Goal: Transaction & Acquisition: Purchase product/service

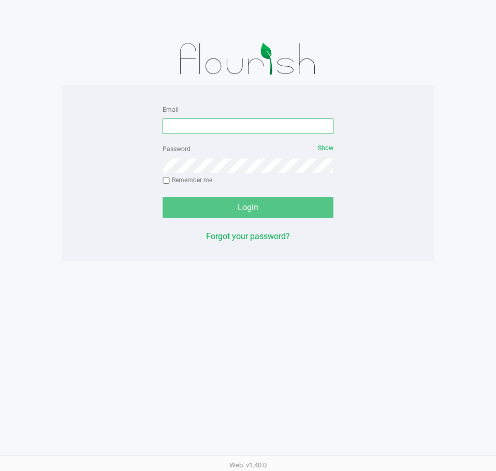
click at [233, 123] on input "Email" at bounding box center [247, 126] width 171 height 16
type input "[EMAIL_ADDRESS][DOMAIN_NAME]"
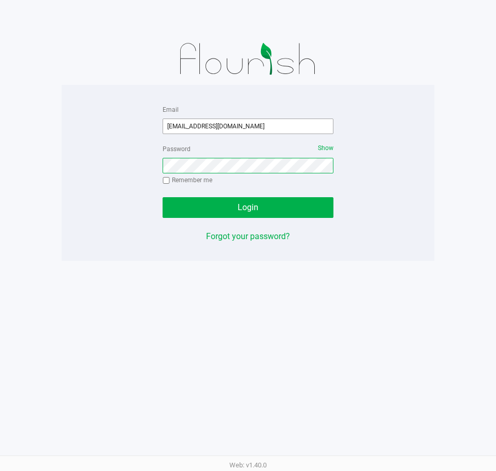
click at [162, 197] on button "Login" at bounding box center [247, 207] width 171 height 21
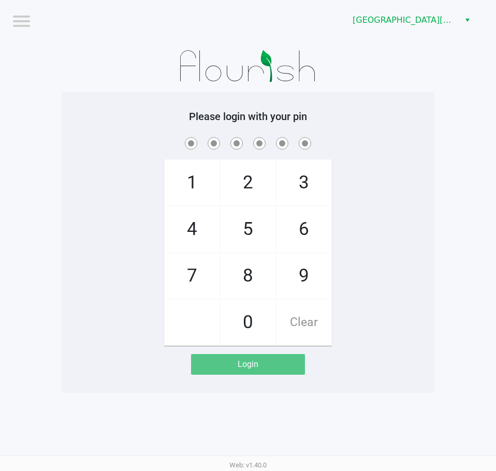
click at [426, 106] on div "Please login with your pin 1 4 7 2 5 8 0 3 6 9 Clear Login" at bounding box center [248, 242] width 373 height 301
checkbox input "true"
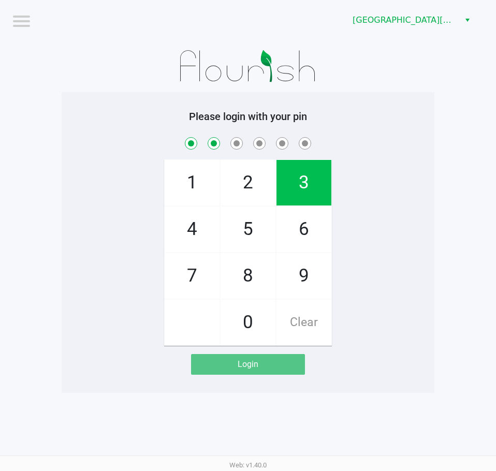
checkbox input "true"
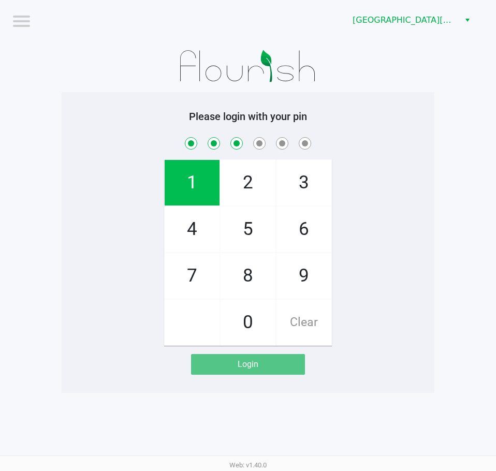
checkbox input "true"
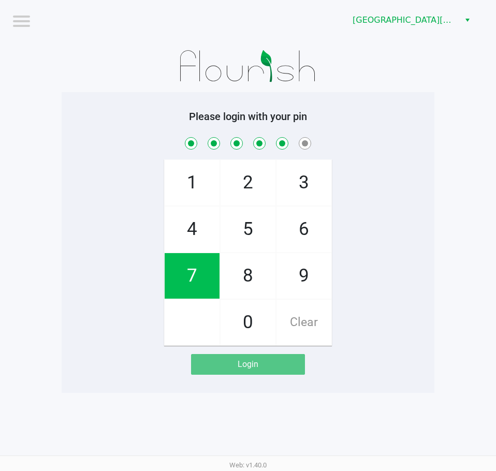
checkbox input "true"
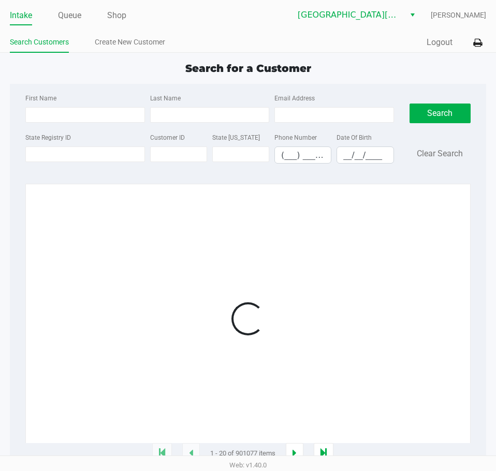
click at [403, 125] on div "Search Clear Search" at bounding box center [440, 132] width 77 height 80
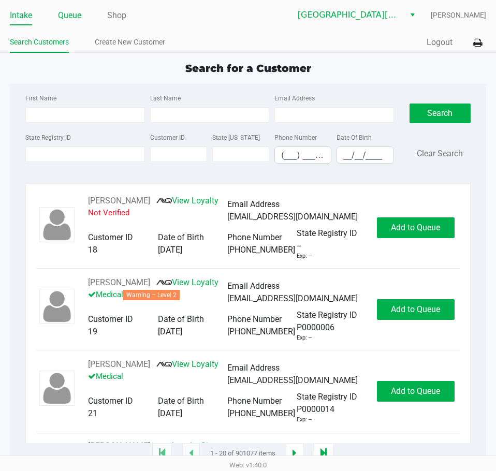
click at [80, 19] on link "Queue" at bounding box center [69, 15] width 23 height 14
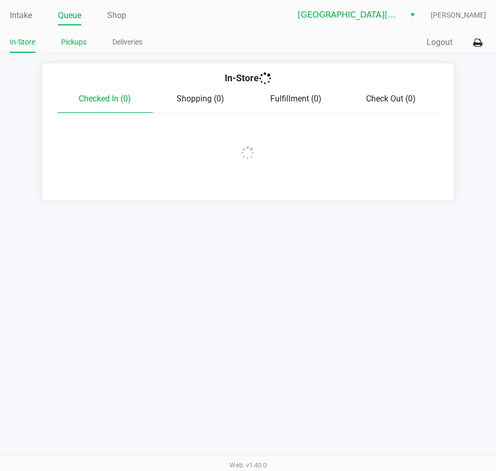
click at [69, 39] on link "Pickups" at bounding box center [73, 42] width 25 height 13
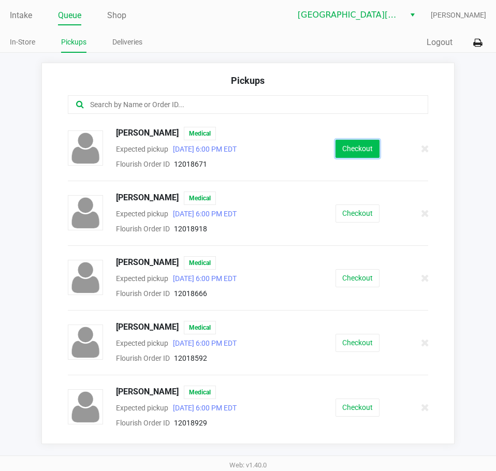
click at [360, 154] on button "Checkout" at bounding box center [357, 149] width 44 height 18
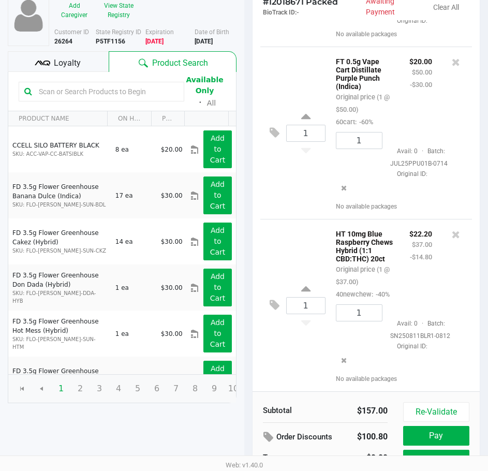
scroll to position [131, 0]
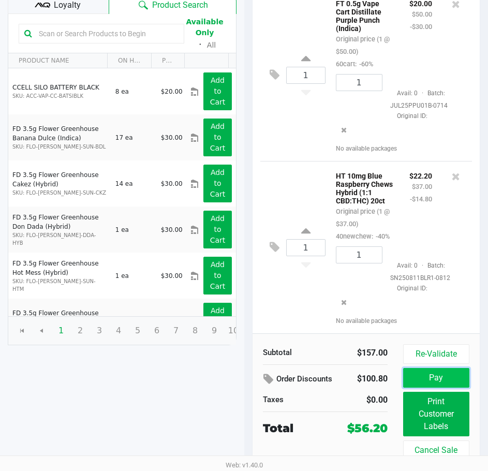
click at [438, 371] on button "Pay" at bounding box center [436, 378] width 66 height 20
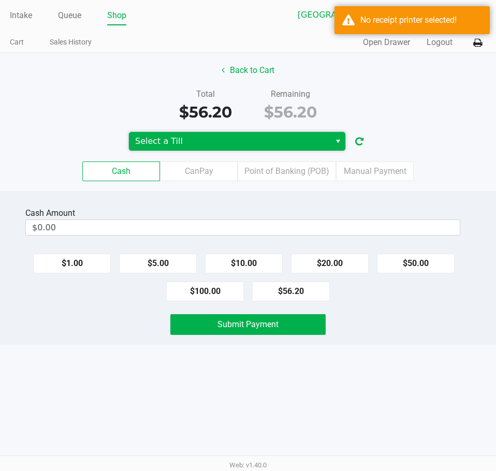
click at [179, 132] on span "Select a Till" at bounding box center [229, 141] width 201 height 19
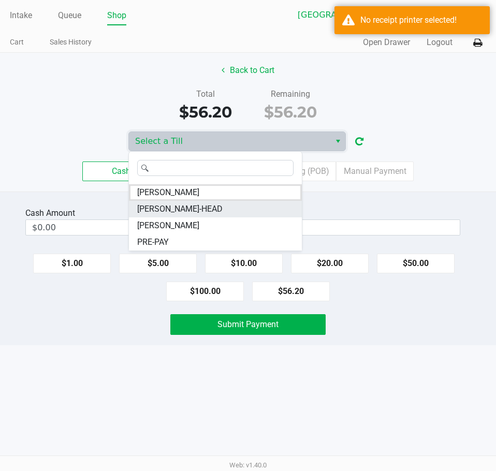
click at [176, 205] on span "[PERSON_NAME]-HEAD" at bounding box center [179, 209] width 85 height 12
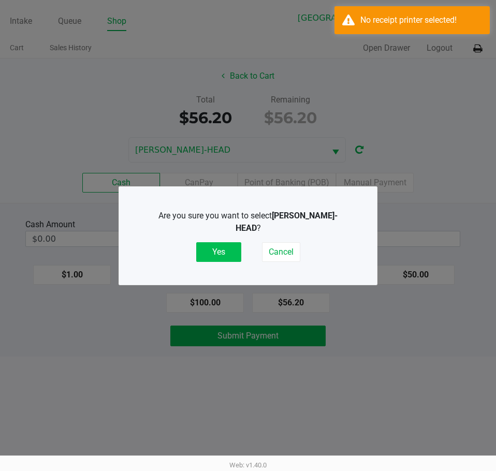
click at [225, 245] on button "Yes" at bounding box center [218, 252] width 45 height 20
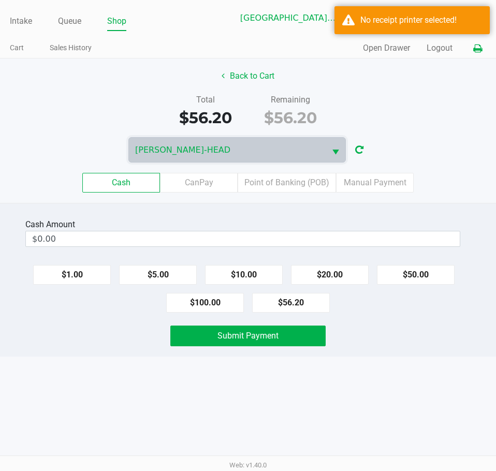
click at [478, 49] on icon at bounding box center [477, 48] width 9 height 7
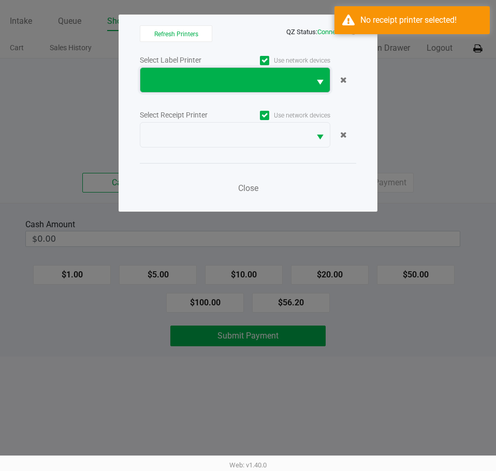
click at [217, 83] on span at bounding box center [224, 80] width 157 height 12
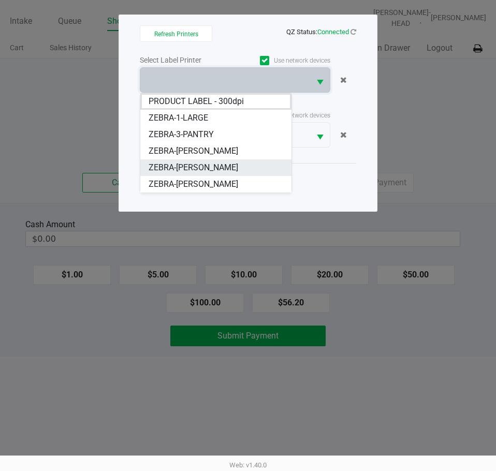
click at [218, 168] on span "ZEBRA-[PERSON_NAME]" at bounding box center [194, 167] width 90 height 12
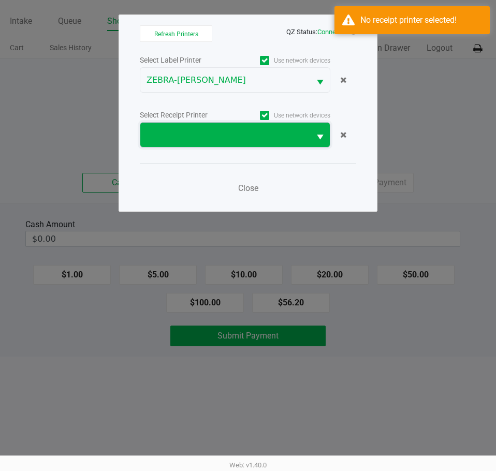
click at [227, 133] on span at bounding box center [224, 135] width 157 height 12
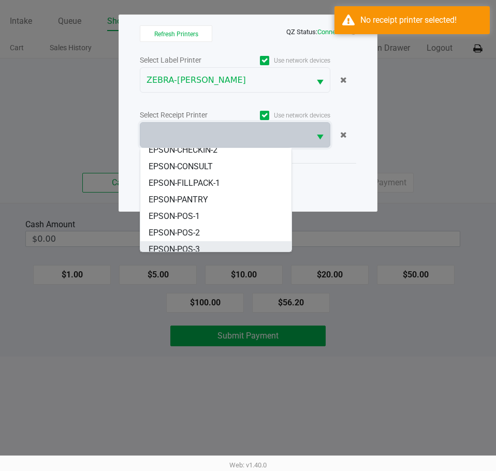
scroll to position [46, 0]
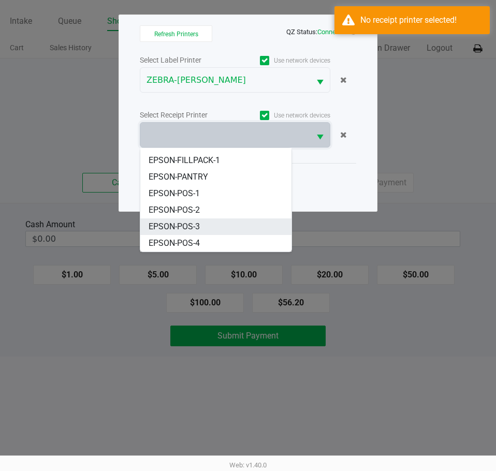
click at [199, 225] on span "EPSON-POS-3" at bounding box center [174, 226] width 51 height 12
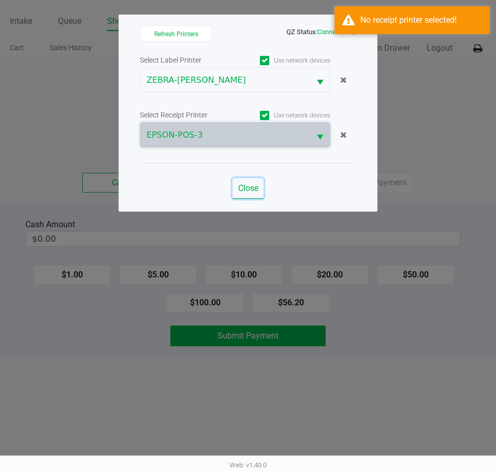
click at [248, 189] on span "Close" at bounding box center [248, 188] width 20 height 10
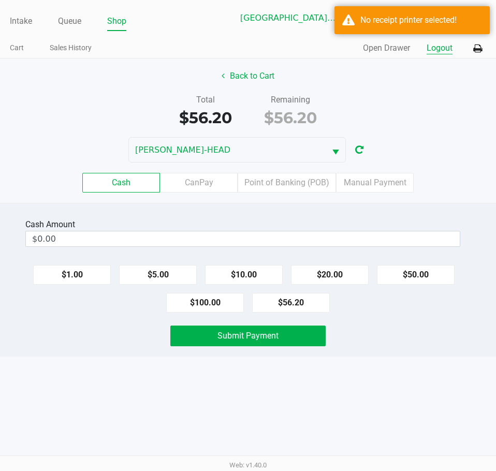
click at [432, 45] on button "Logout" at bounding box center [439, 48] width 26 height 12
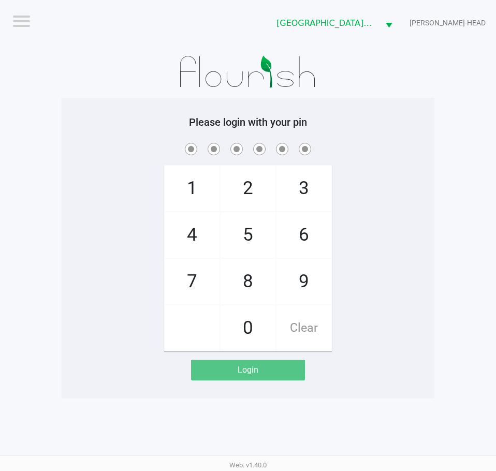
click at [400, 389] on div "Please login with your pin 1 4 7 2 5 8 0 3 6 9 Clear Login" at bounding box center [248, 248] width 373 height 301
click at [387, 276] on div "1 4 7 2 5 8 0 3 6 9 Clear" at bounding box center [248, 246] width 373 height 211
click at [436, 246] on app-pos-login-wrapper "Logout Key [PERSON_NAME] [PERSON_NAME]-HEAD Please login with your pin 1 4 7 2 …" at bounding box center [248, 199] width 496 height 398
checkbox input "true"
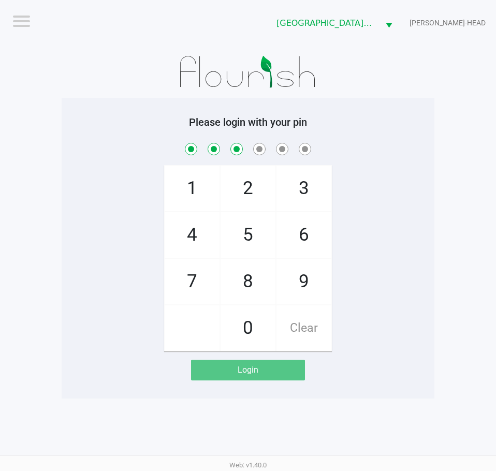
checkbox input "true"
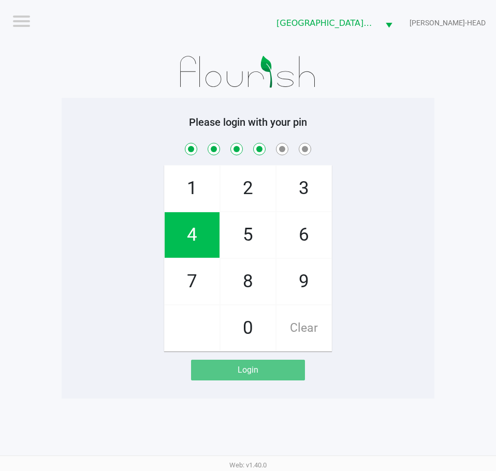
checkbox input "true"
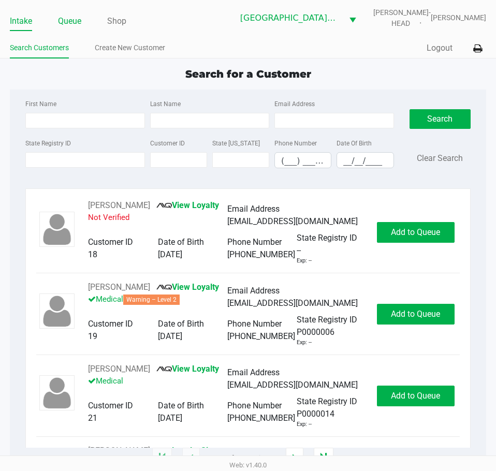
click at [69, 22] on link "Queue" at bounding box center [69, 21] width 23 height 14
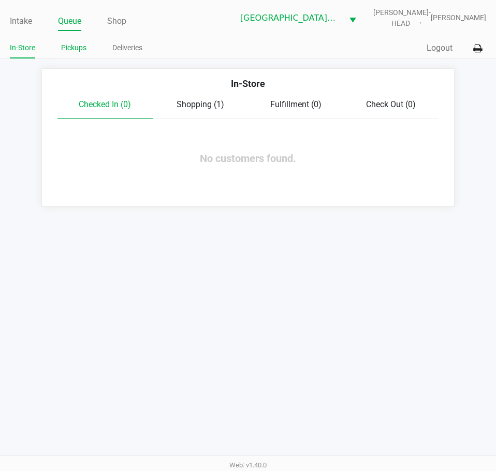
click at [77, 50] on link "Pickups" at bounding box center [73, 47] width 25 height 13
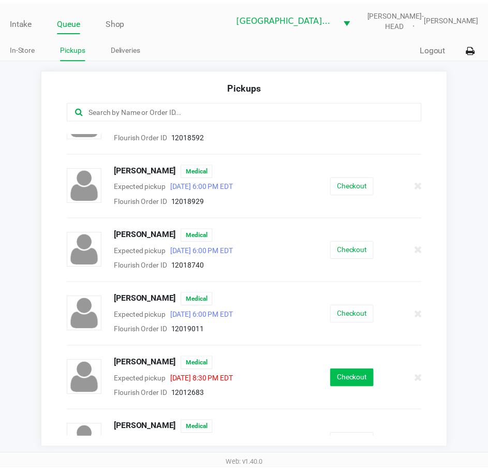
scroll to position [310, 0]
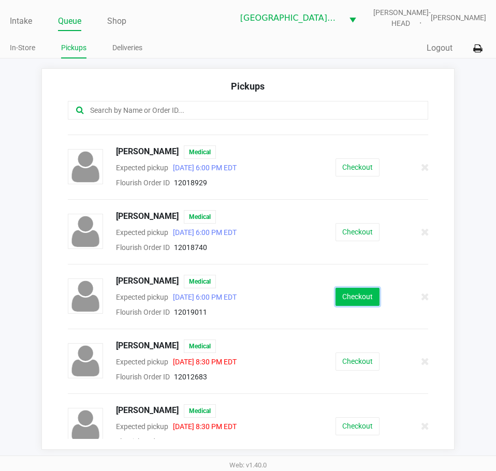
click at [352, 294] on button "Checkout" at bounding box center [357, 297] width 44 height 18
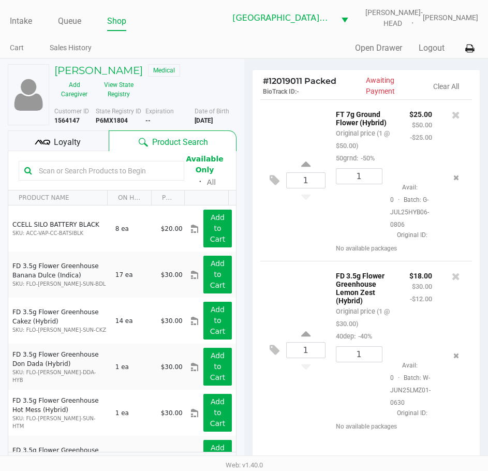
click at [90, 135] on div "Loyalty" at bounding box center [58, 140] width 101 height 21
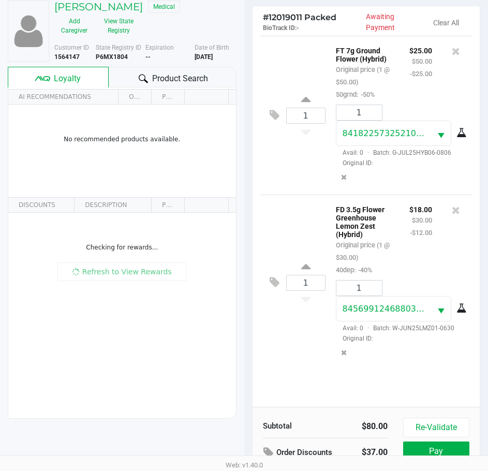
scroll to position [137, 0]
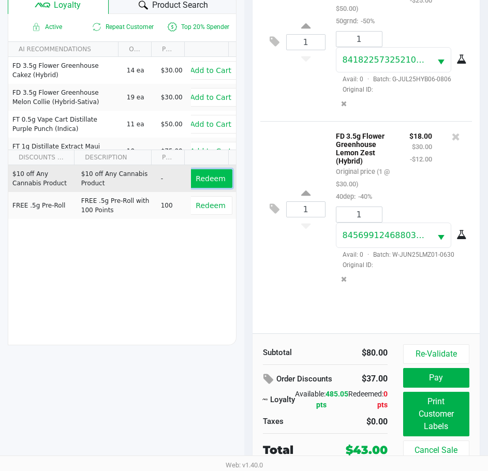
click at [208, 174] on span "Redeem" at bounding box center [210, 178] width 29 height 8
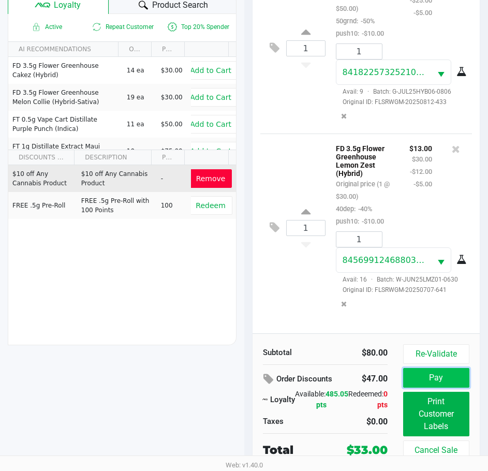
click at [447, 378] on button "Pay" at bounding box center [436, 378] width 66 height 20
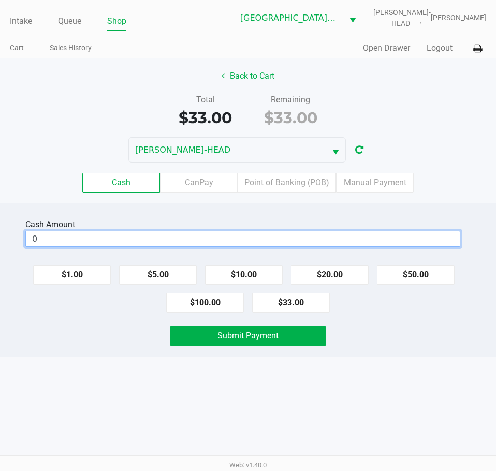
click at [279, 245] on input "0" at bounding box center [243, 238] width 434 height 15
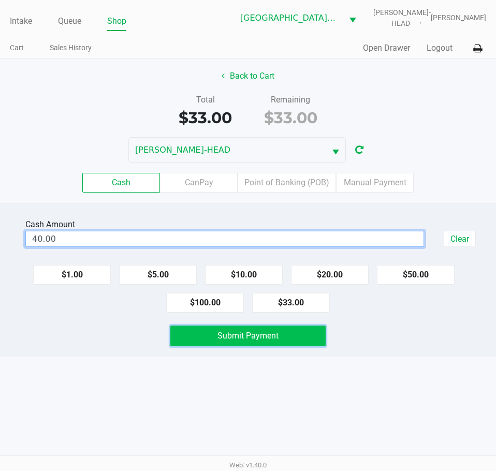
type input "$40.00"
click at [264, 340] on button "Submit Payment" at bounding box center [247, 335] width 155 height 21
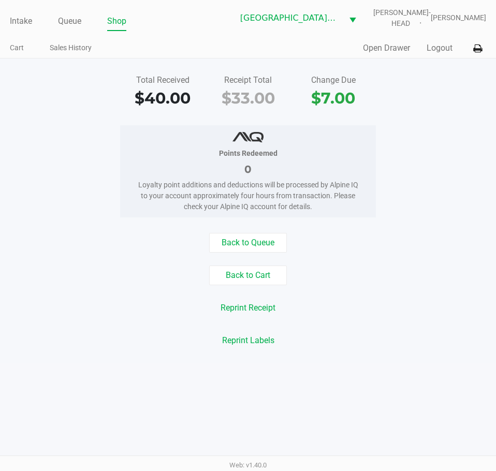
click at [435, 49] on button "Logout" at bounding box center [439, 48] width 26 height 12
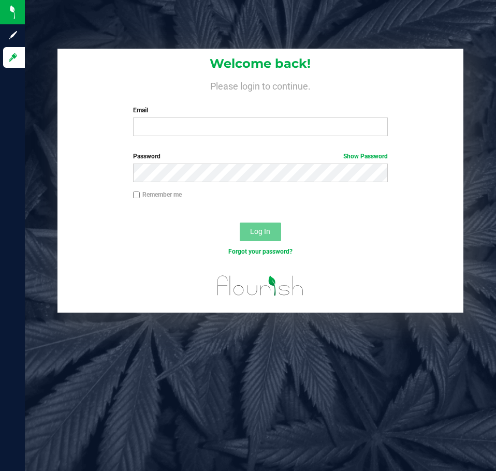
click at [195, 116] on div "Email Required Please format your email correctly." at bounding box center [260, 121] width 270 height 31
click at [195, 126] on input "Email" at bounding box center [260, 126] width 255 height 19
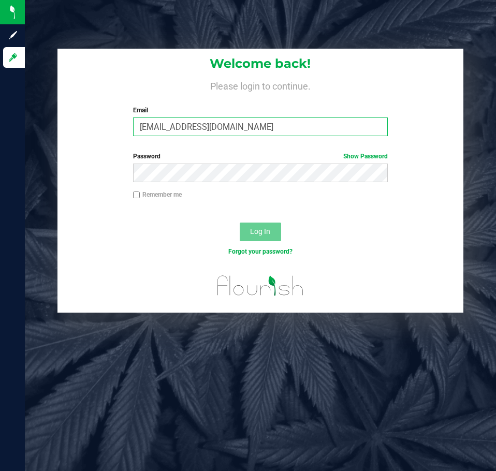
type input "[EMAIL_ADDRESS][DOMAIN_NAME]"
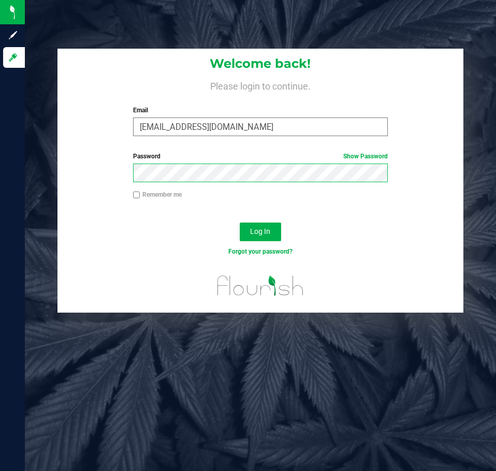
click at [240, 222] on button "Log In" at bounding box center [260, 231] width 41 height 19
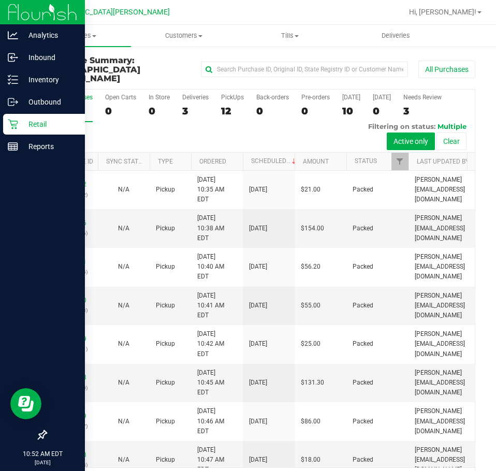
click at [31, 284] on div at bounding box center [42, 291] width 85 height 266
